Goal: Book appointment/travel/reservation

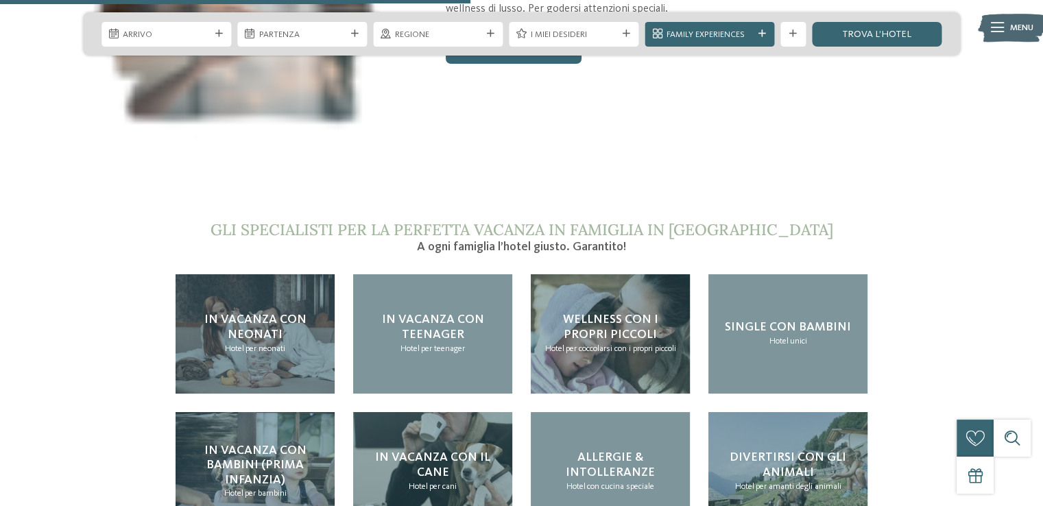
scroll to position [2569, 0]
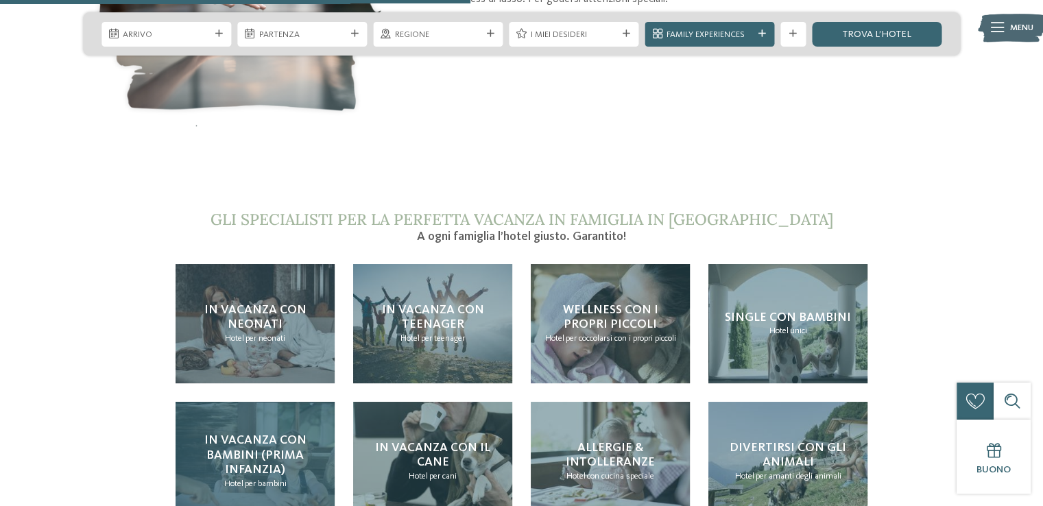
click at [251, 434] on h4 "In vacanza con bambini (prima infanzia)" at bounding box center [255, 456] width 134 height 45
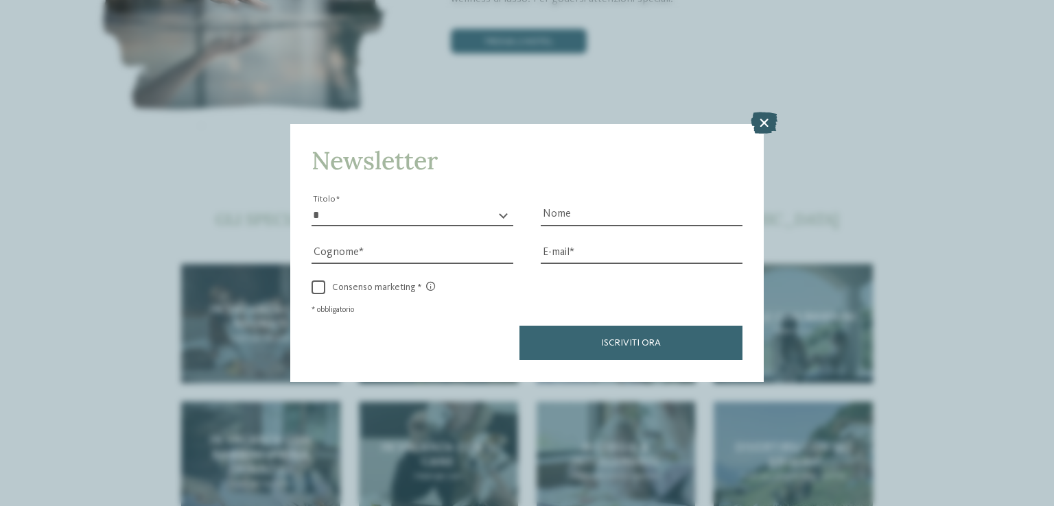
click at [770, 126] on icon at bounding box center [763, 124] width 27 height 22
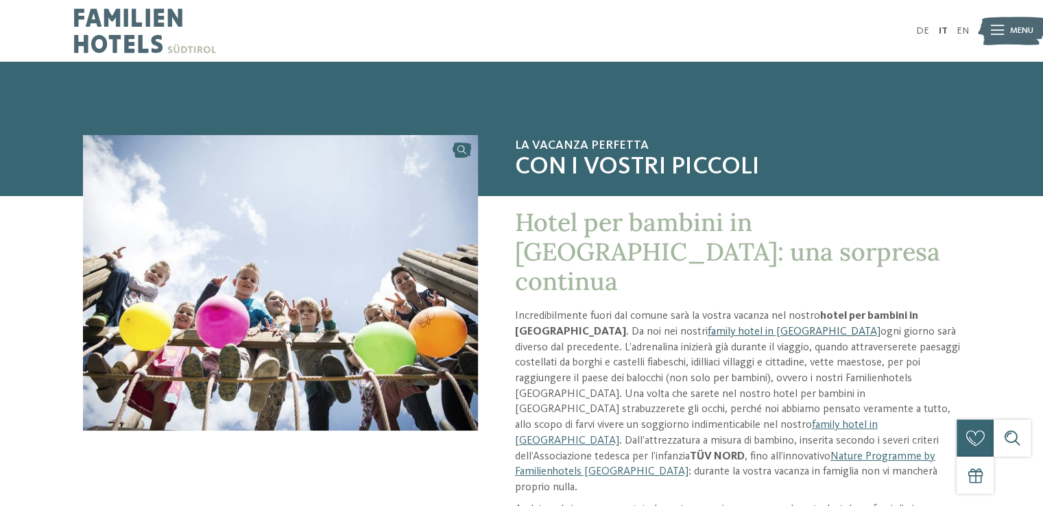
click at [731, 327] on link "family hotel in [GEOGRAPHIC_DATA]" at bounding box center [794, 332] width 173 height 11
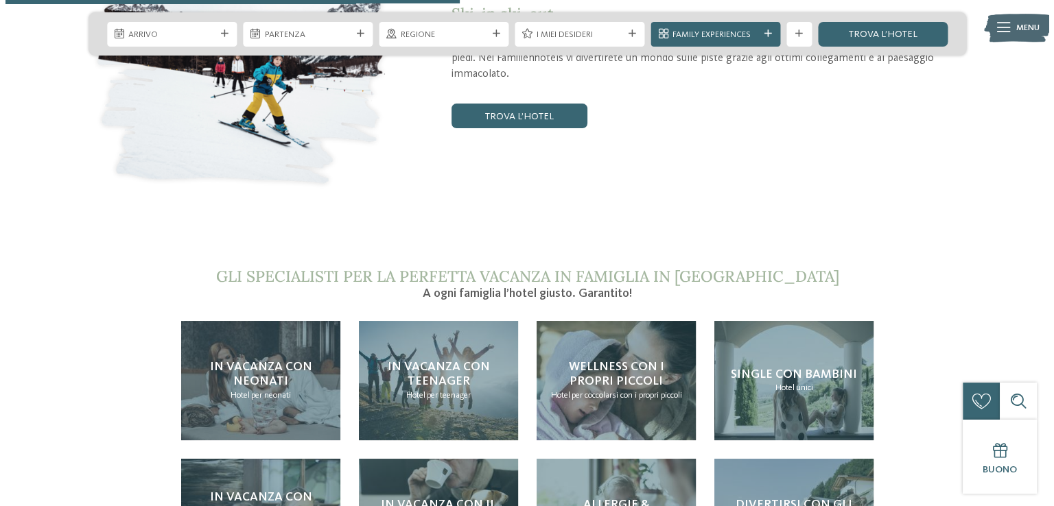
scroll to position [2448, 0]
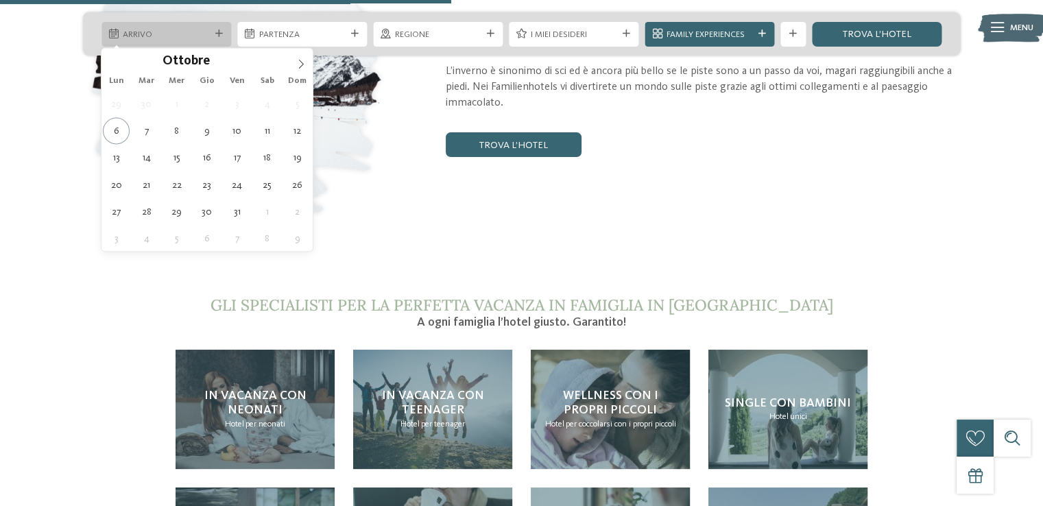
click at [222, 35] on icon at bounding box center [219, 34] width 8 height 8
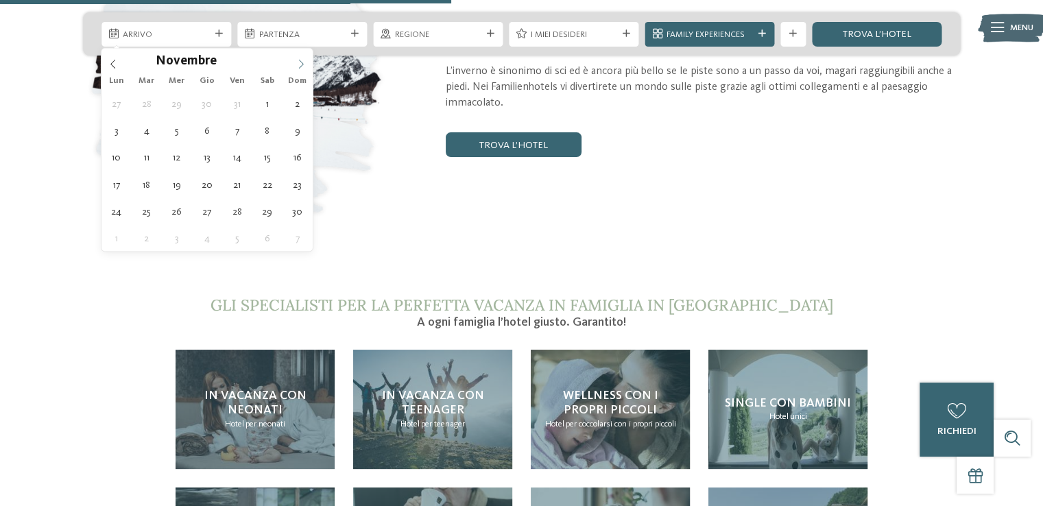
click at [299, 70] on span at bounding box center [300, 59] width 23 height 23
type input "****"
click at [299, 70] on span at bounding box center [300, 59] width 23 height 23
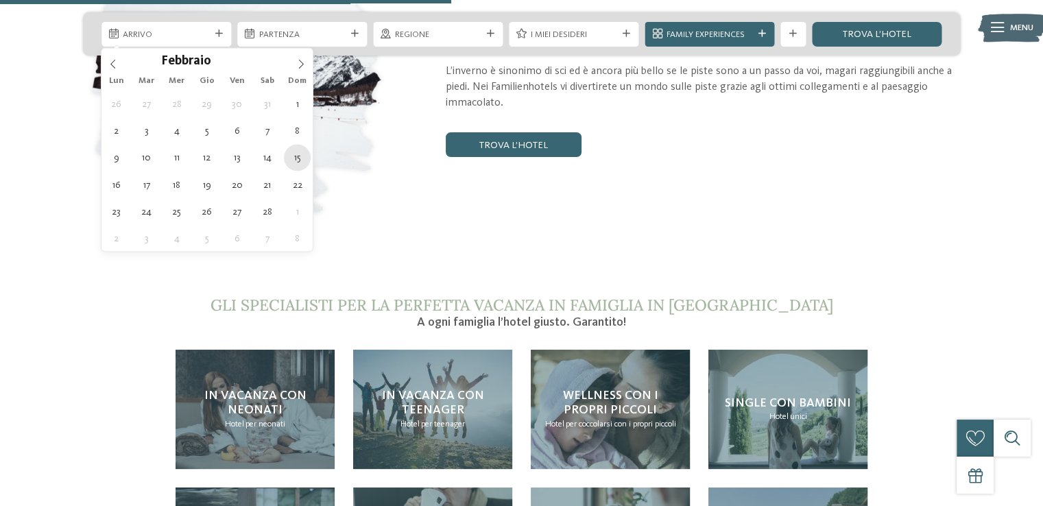
type div "15.02.2026"
type input "****"
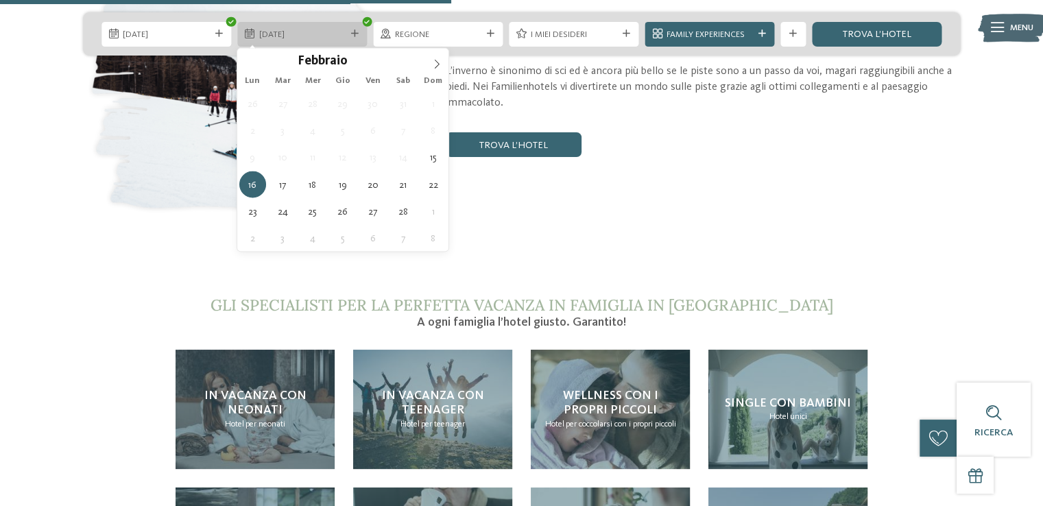
click at [356, 32] on icon at bounding box center [355, 34] width 8 height 8
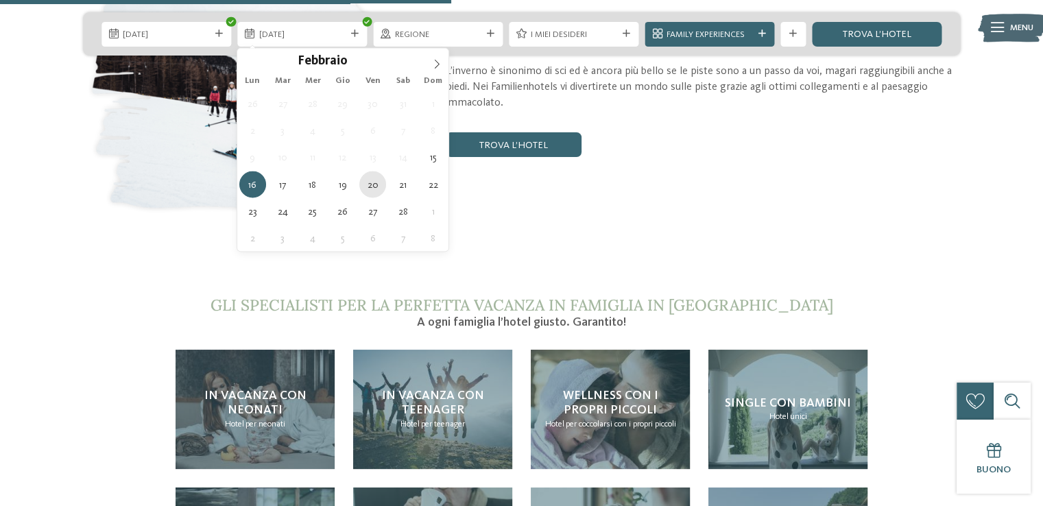
type div "20.02.2026"
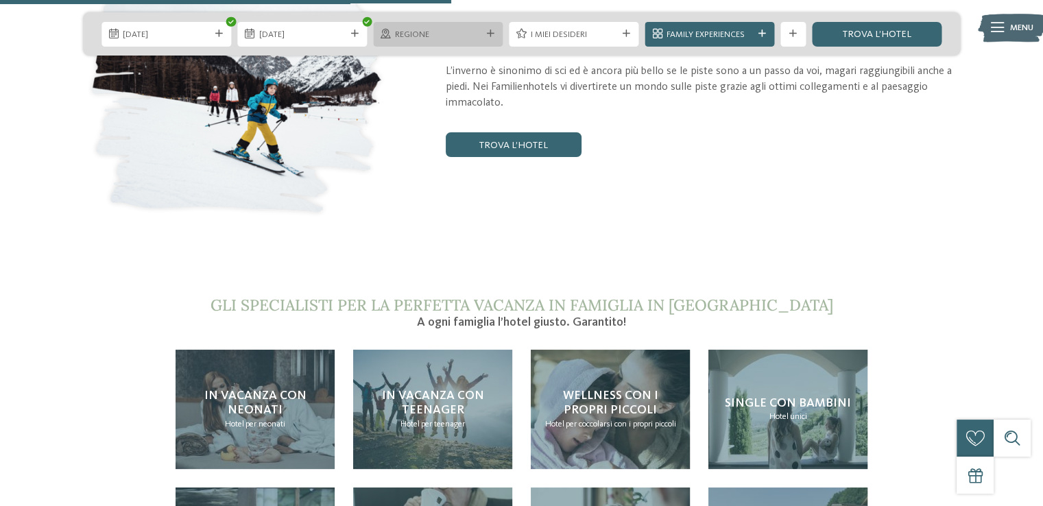
click at [493, 32] on icon at bounding box center [491, 34] width 8 height 8
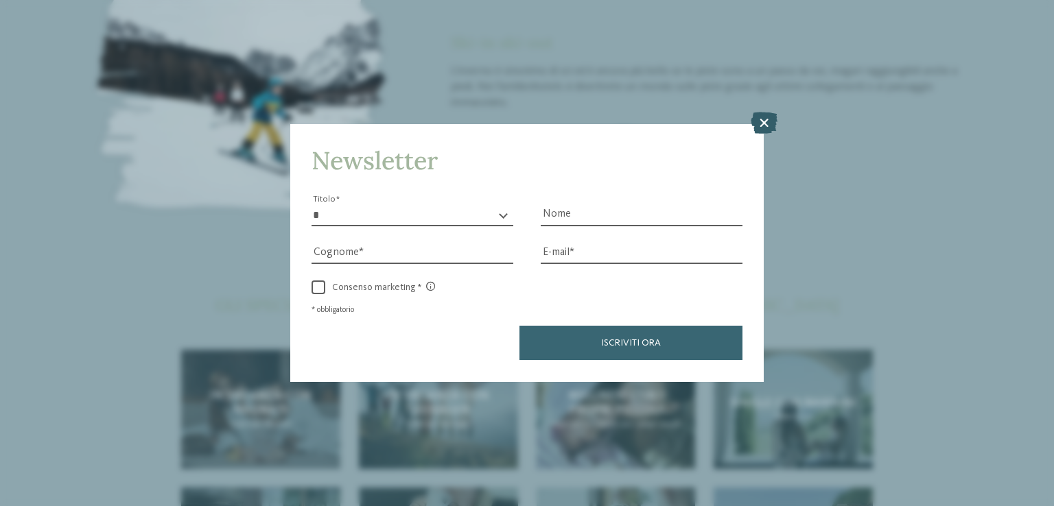
click at [771, 122] on icon at bounding box center [763, 124] width 27 height 22
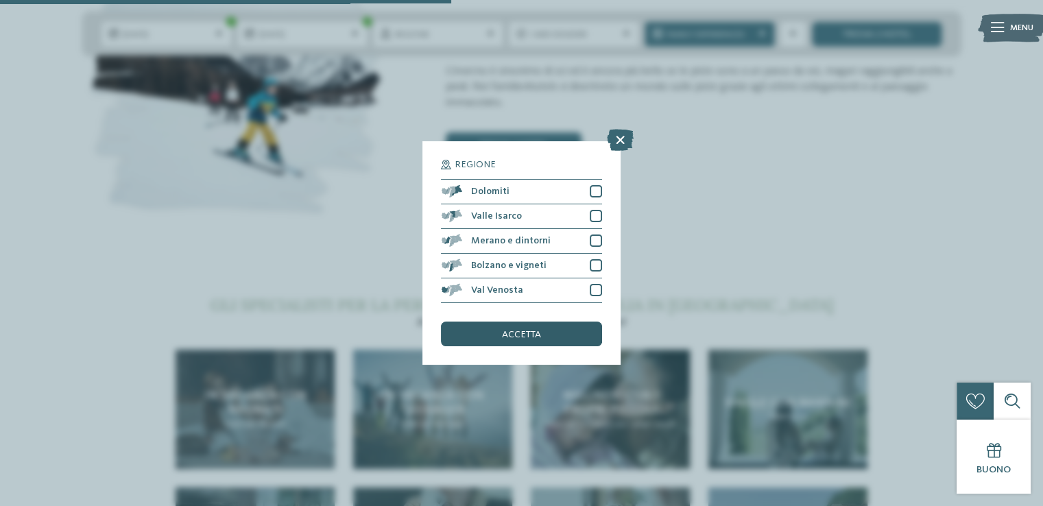
click at [512, 330] on span "accetta" at bounding box center [521, 335] width 39 height 10
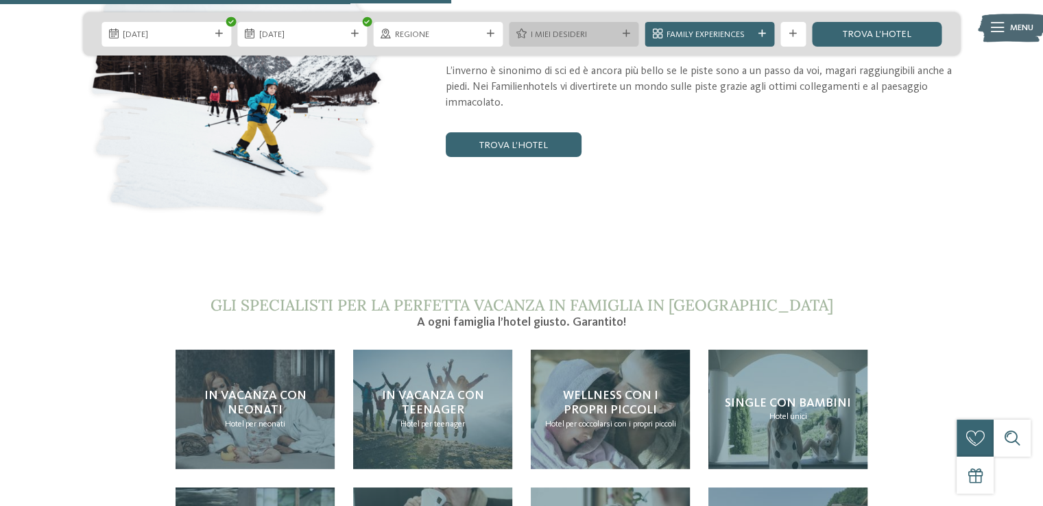
click at [629, 30] on icon at bounding box center [627, 34] width 8 height 8
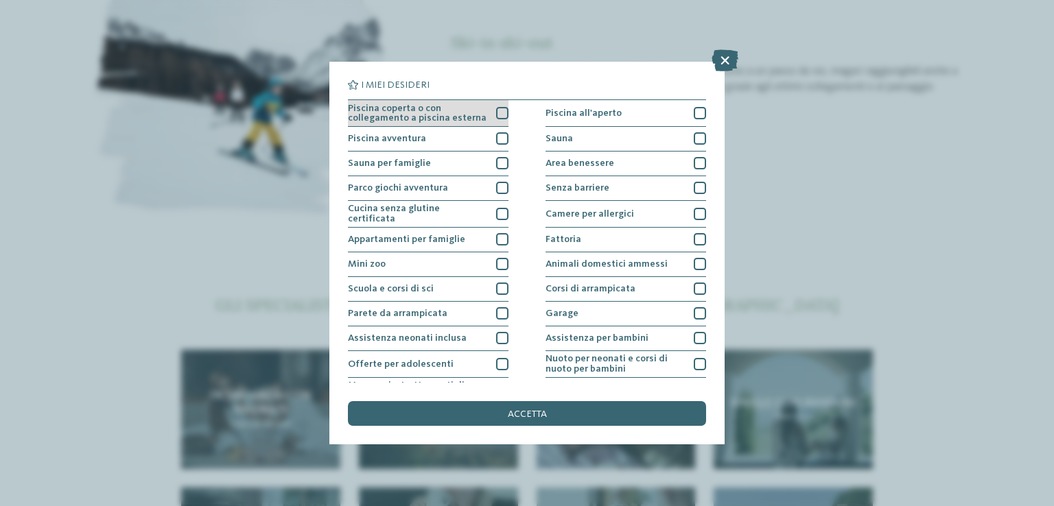
click at [499, 113] on div at bounding box center [502, 113] width 12 height 12
click at [497, 143] on div at bounding box center [502, 138] width 12 height 12
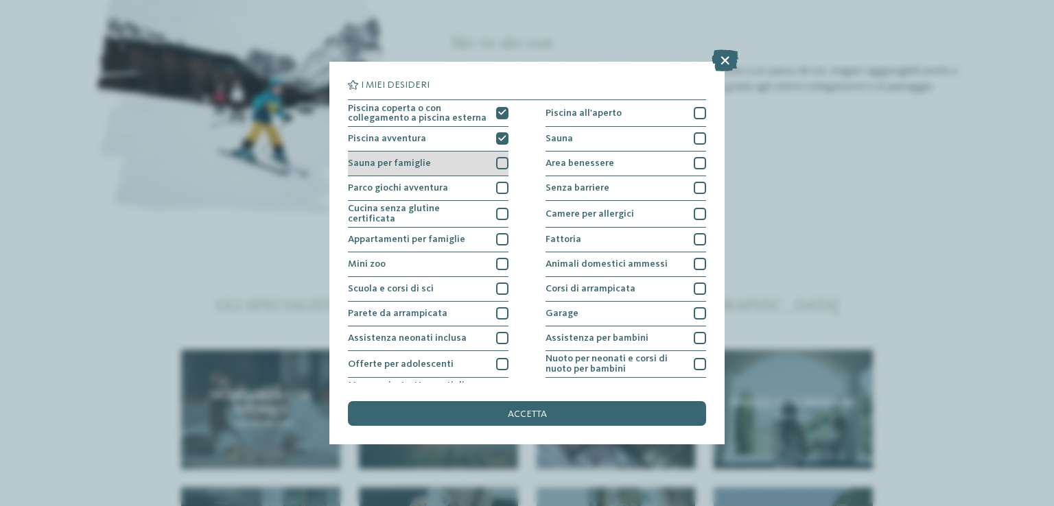
click at [501, 165] on div at bounding box center [502, 163] width 12 height 12
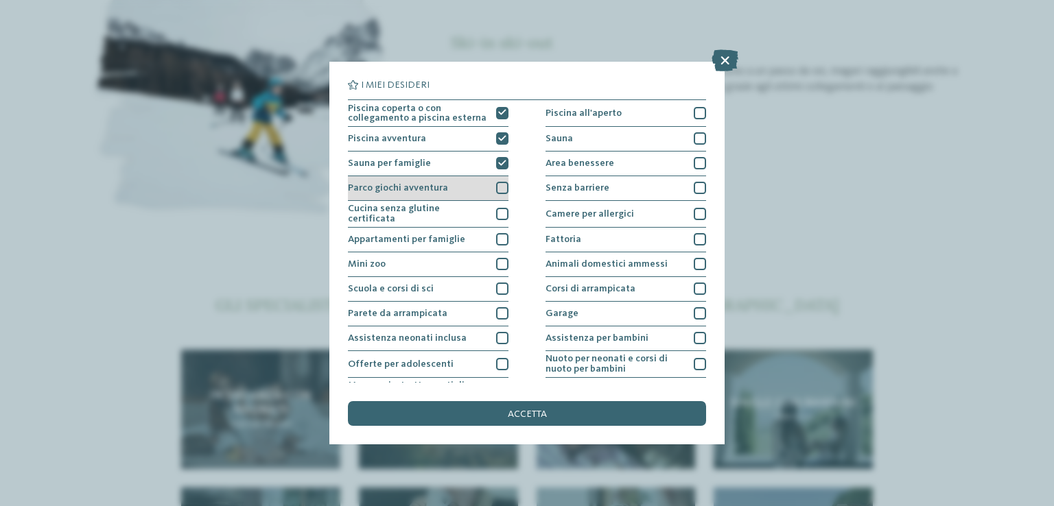
click at [495, 195] on div "Parco giochi avventura" at bounding box center [428, 188] width 161 height 25
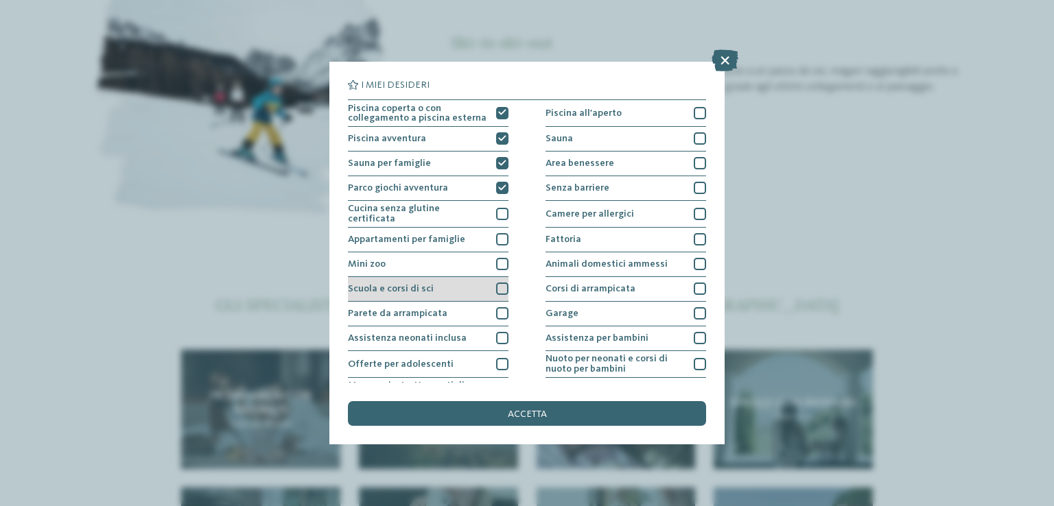
click at [496, 292] on div at bounding box center [502, 289] width 12 height 12
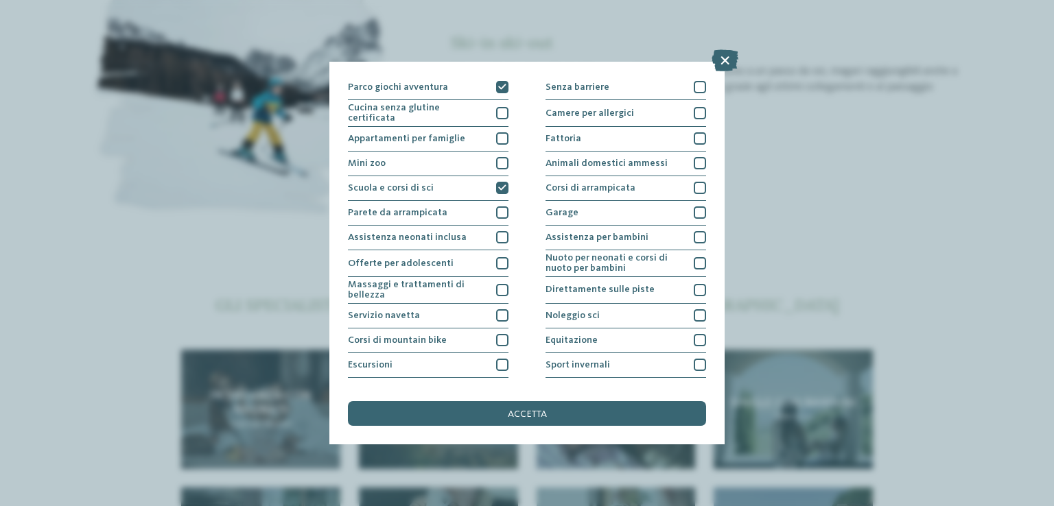
scroll to position [110, 0]
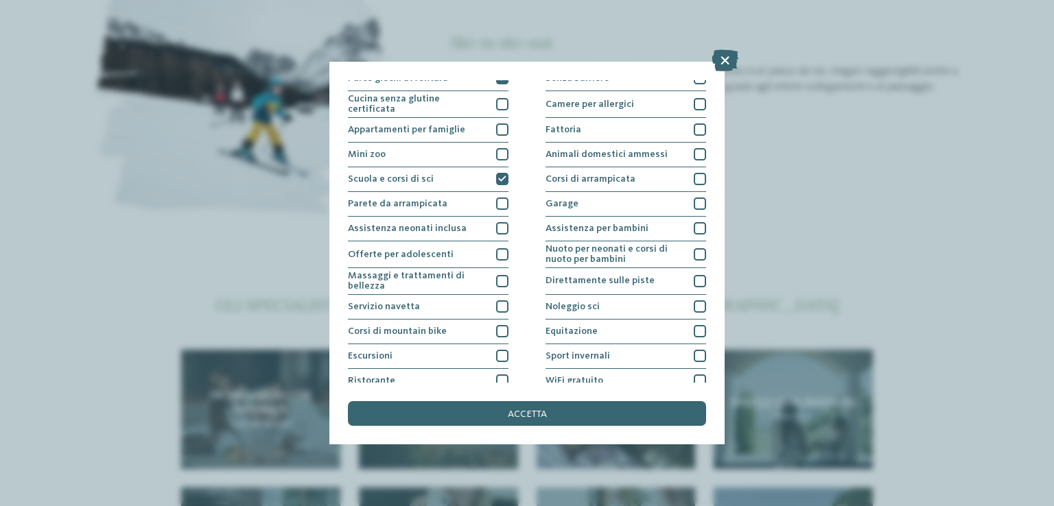
click at [505, 301] on div "Piscina coperta o con collegamento a piscina esterna Piscina all'aperto Piscina…" at bounding box center [527, 204] width 358 height 429
click at [499, 303] on div at bounding box center [502, 306] width 12 height 12
click at [496, 357] on div at bounding box center [502, 356] width 12 height 12
click at [499, 377] on div at bounding box center [502, 381] width 12 height 12
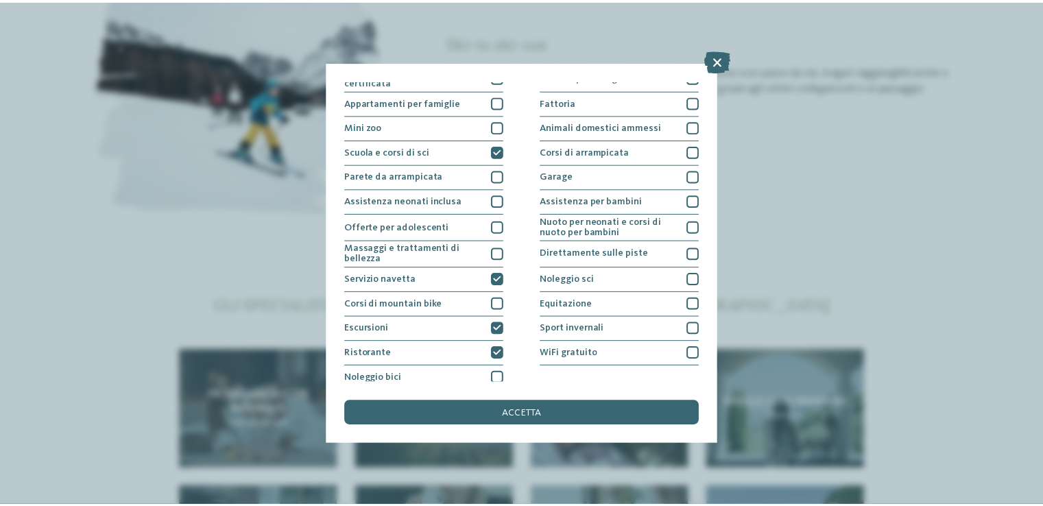
scroll to position [143, 0]
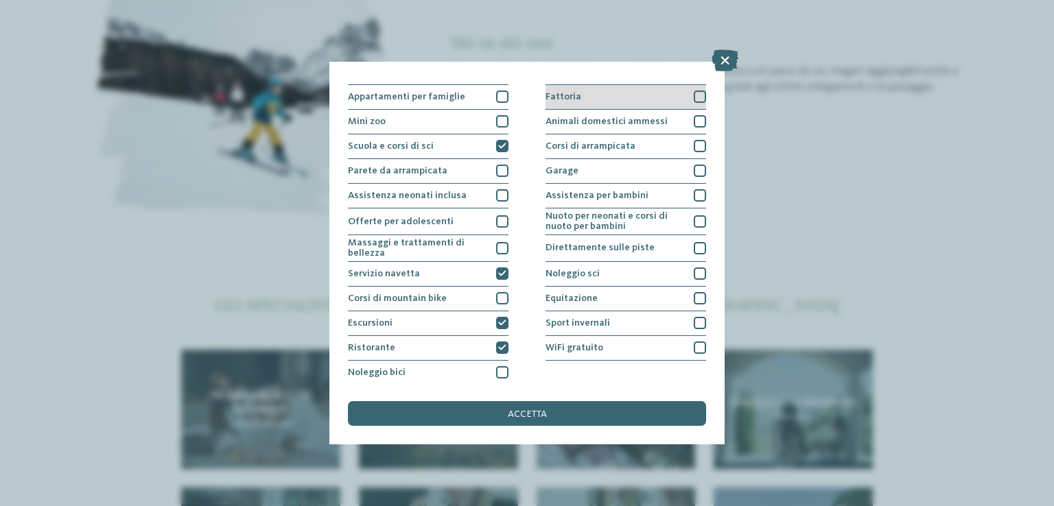
click at [694, 91] on div at bounding box center [700, 97] width 12 height 12
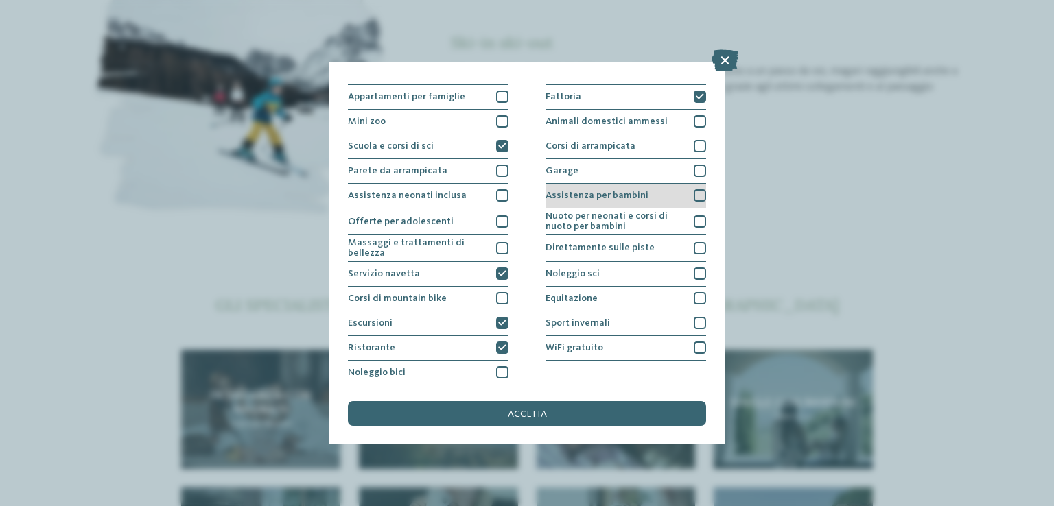
click at [694, 193] on div at bounding box center [700, 195] width 12 height 12
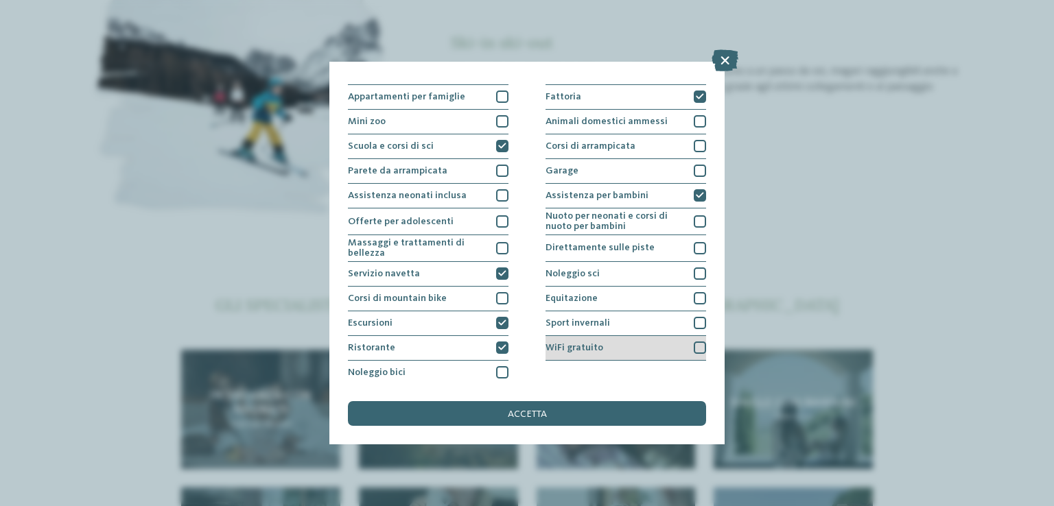
click at [694, 348] on div at bounding box center [700, 348] width 12 height 12
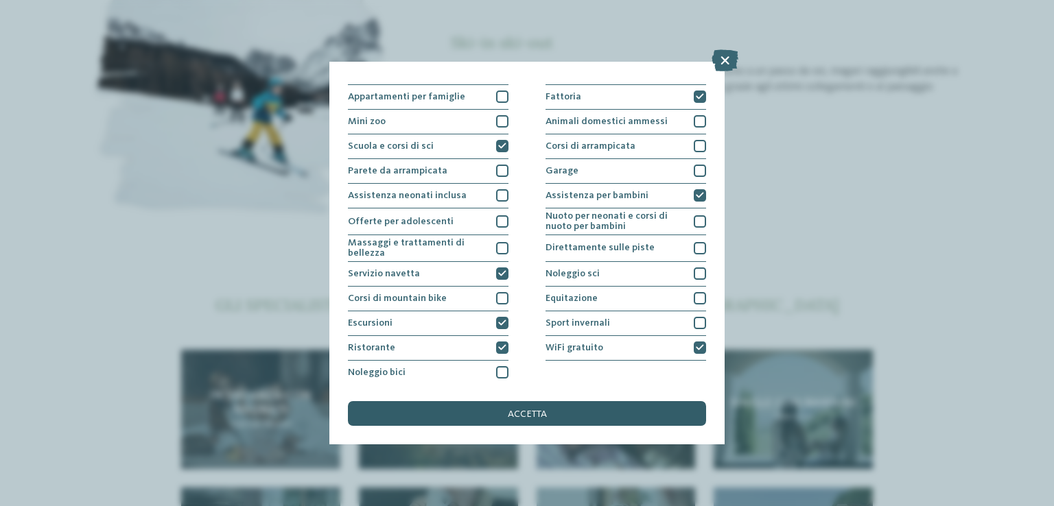
click at [596, 406] on div "accetta" at bounding box center [527, 413] width 358 height 25
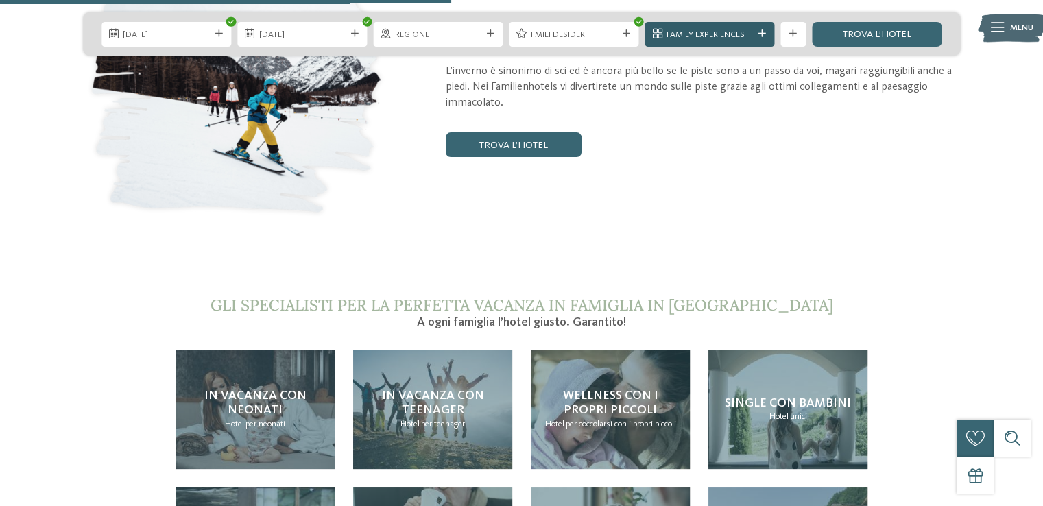
click at [764, 36] on icon at bounding box center [763, 34] width 8 height 8
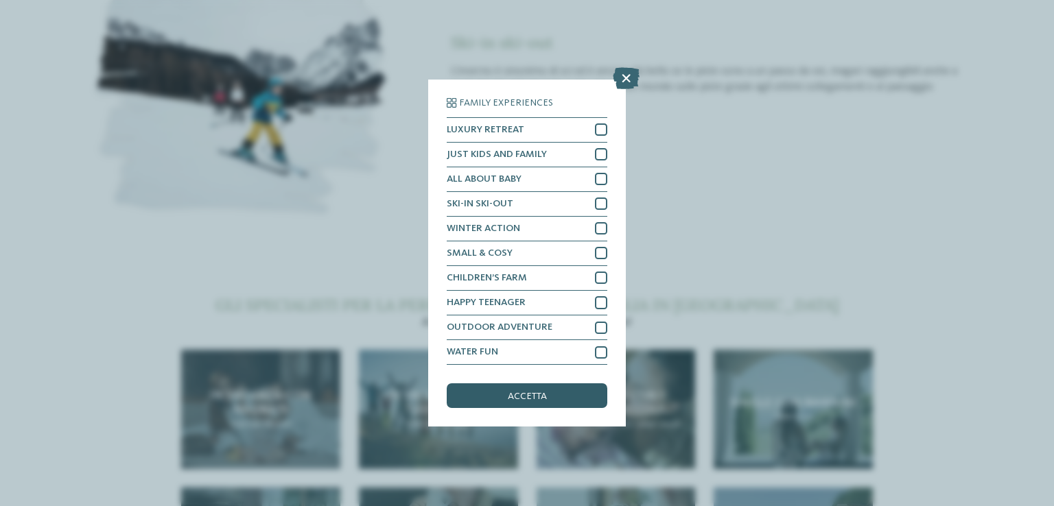
click at [534, 392] on span "accetta" at bounding box center [527, 397] width 39 height 10
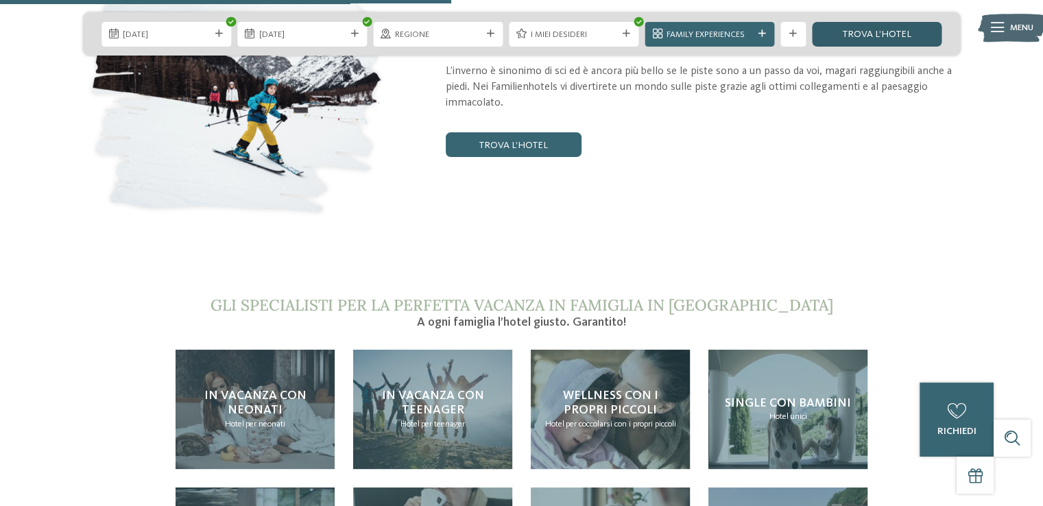
click at [904, 39] on link "trova l’hotel" at bounding box center [877, 34] width 130 height 25
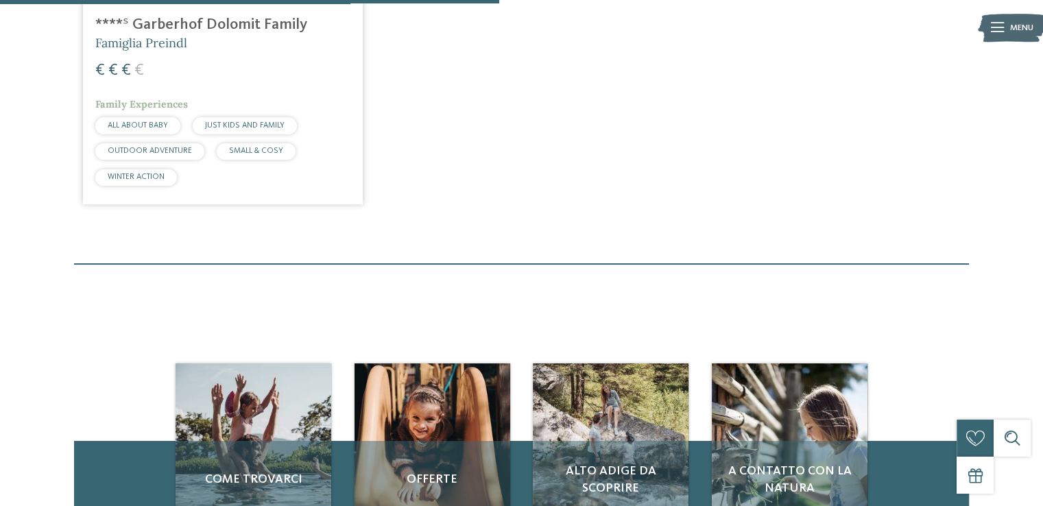
scroll to position [247, 0]
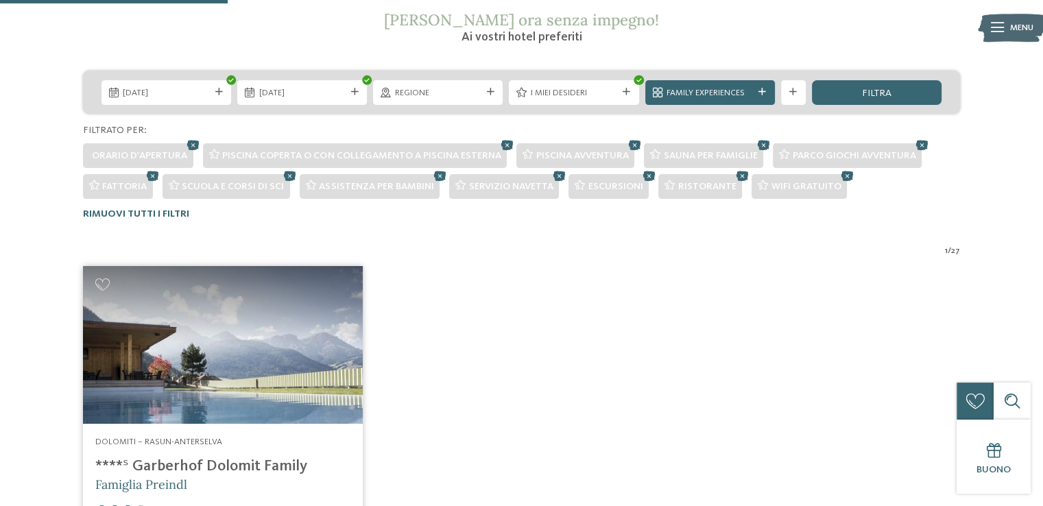
click at [283, 392] on img at bounding box center [223, 345] width 280 height 158
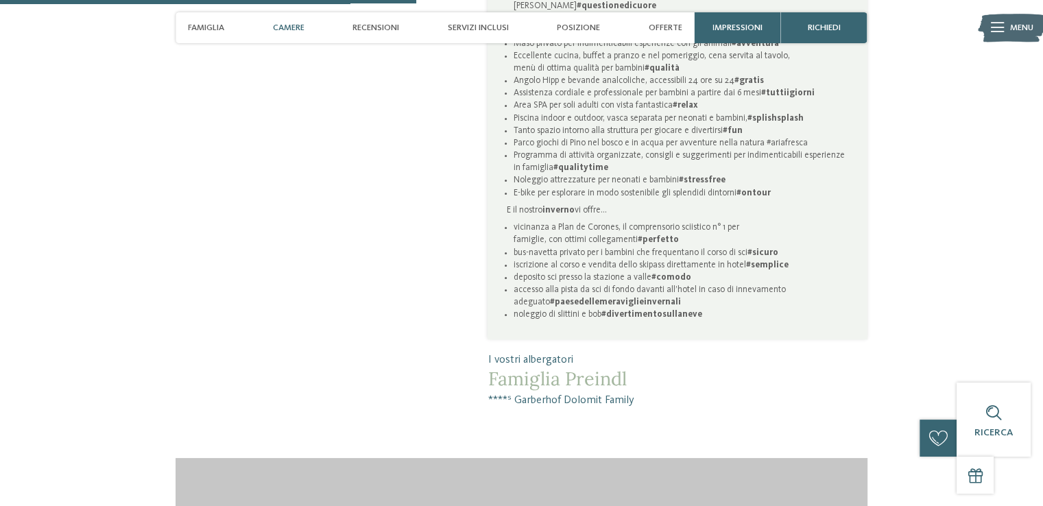
scroll to position [165, 0]
